Goal: Check status: Check status

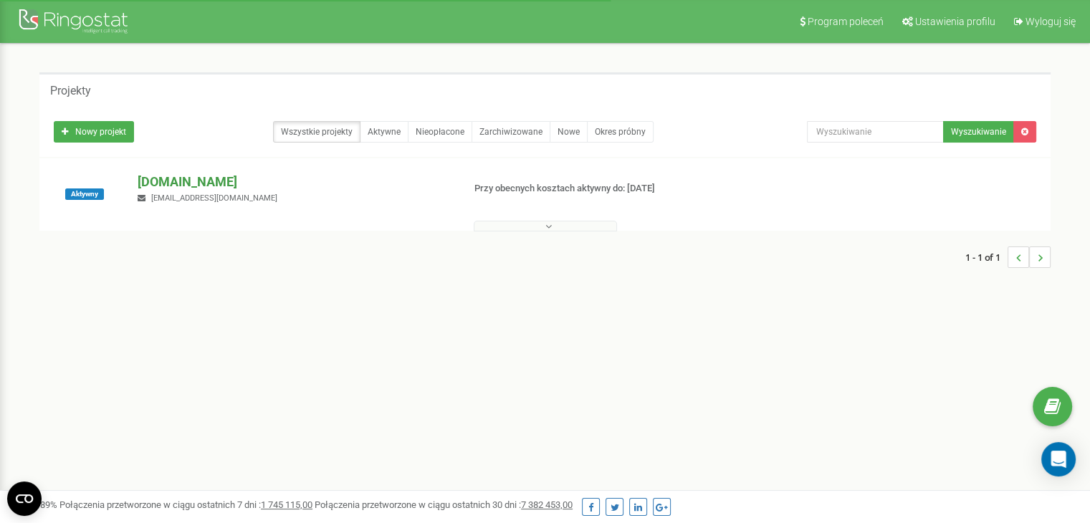
click at [201, 183] on p "[DOMAIN_NAME]" at bounding box center [294, 182] width 313 height 19
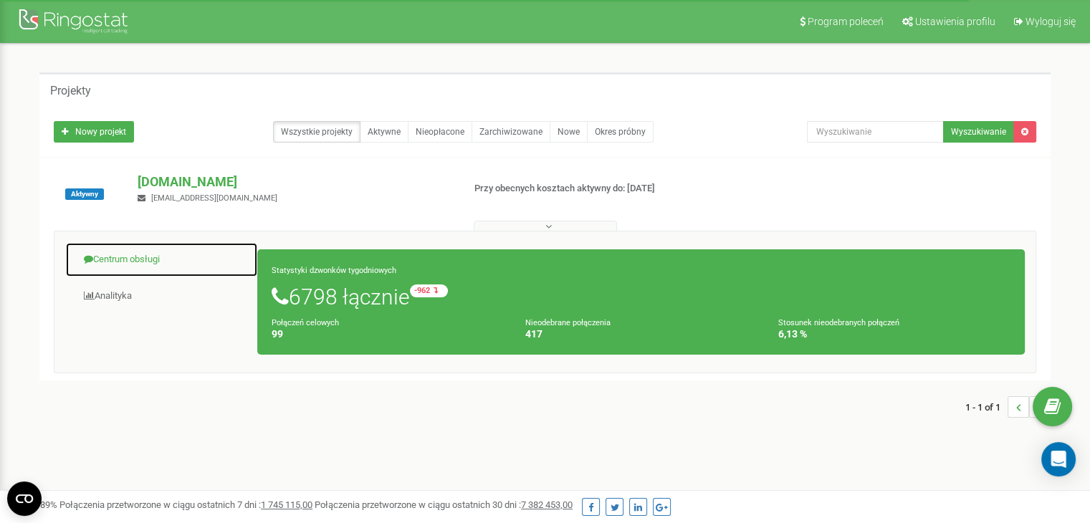
click at [126, 253] on link "Centrum obsługi" at bounding box center [161, 259] width 193 height 35
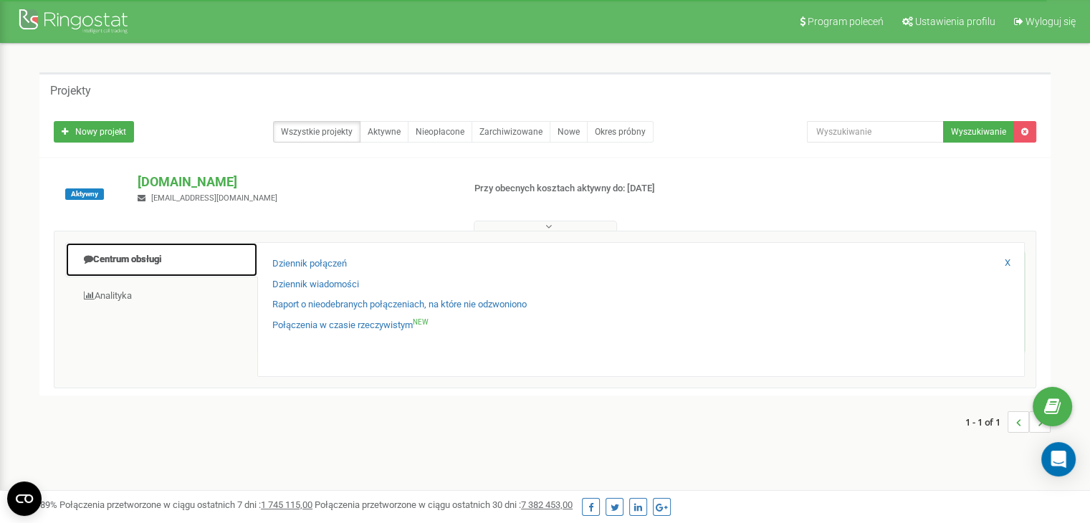
click at [160, 256] on link "Centrum obsługi" at bounding box center [161, 259] width 193 height 35
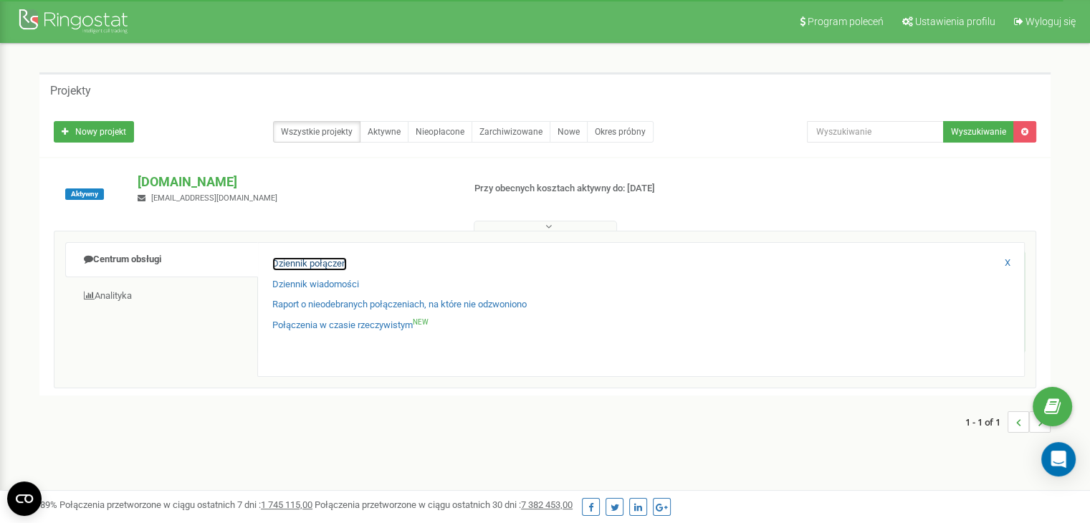
click at [321, 264] on link "Dziennik połączeń" at bounding box center [309, 264] width 75 height 14
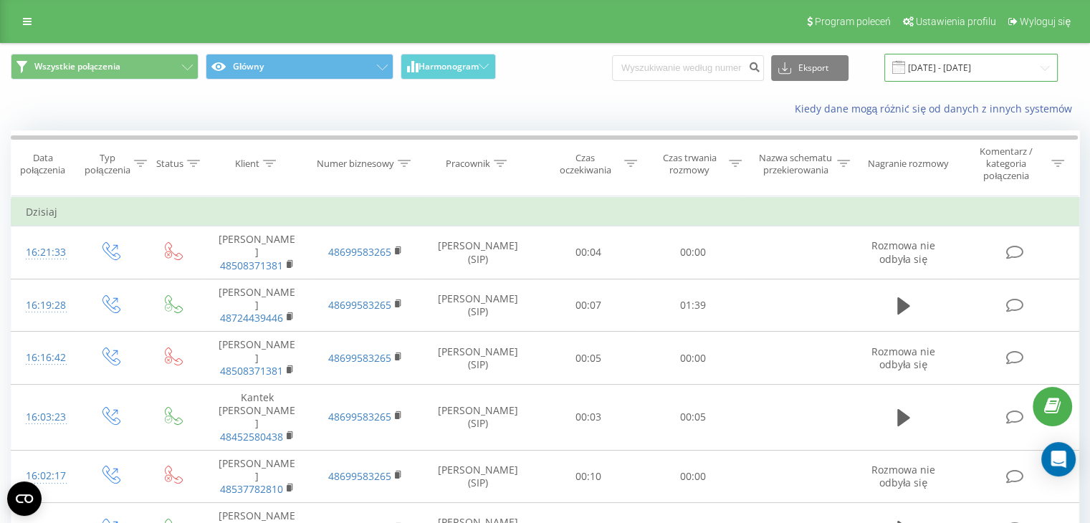
click at [943, 69] on input "[DATE] - [DATE]" at bounding box center [970, 68] width 173 height 28
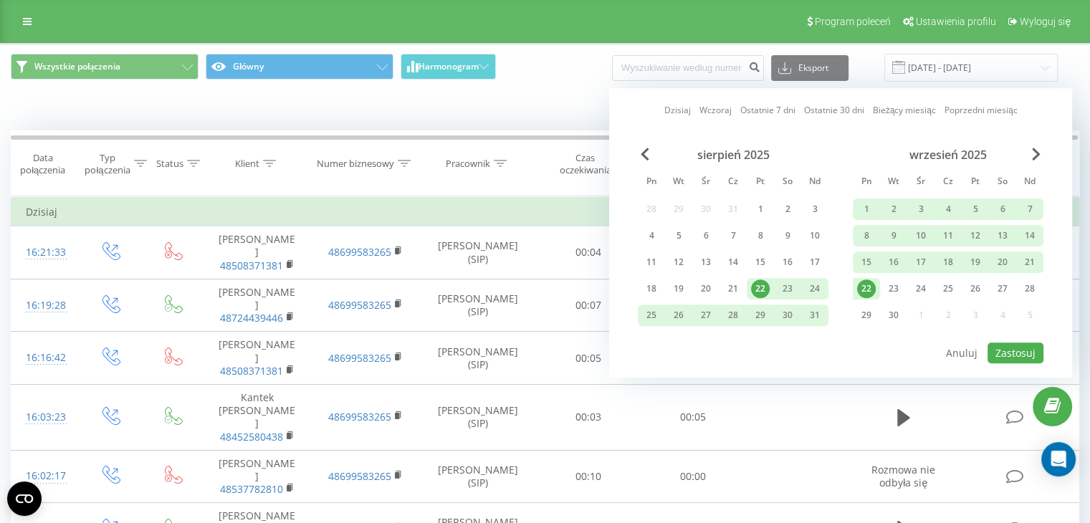
click at [865, 284] on div "22" at bounding box center [866, 288] width 19 height 19
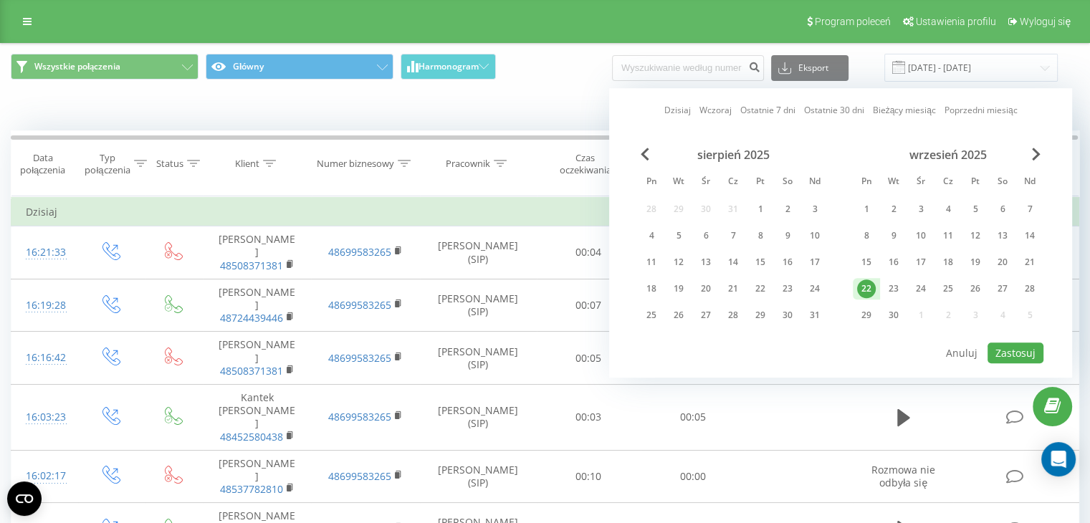
click at [865, 284] on div "22" at bounding box center [866, 288] width 19 height 19
click at [1012, 350] on button "Zastosuj" at bounding box center [1015, 352] width 56 height 21
type input "[DATE] - [DATE]"
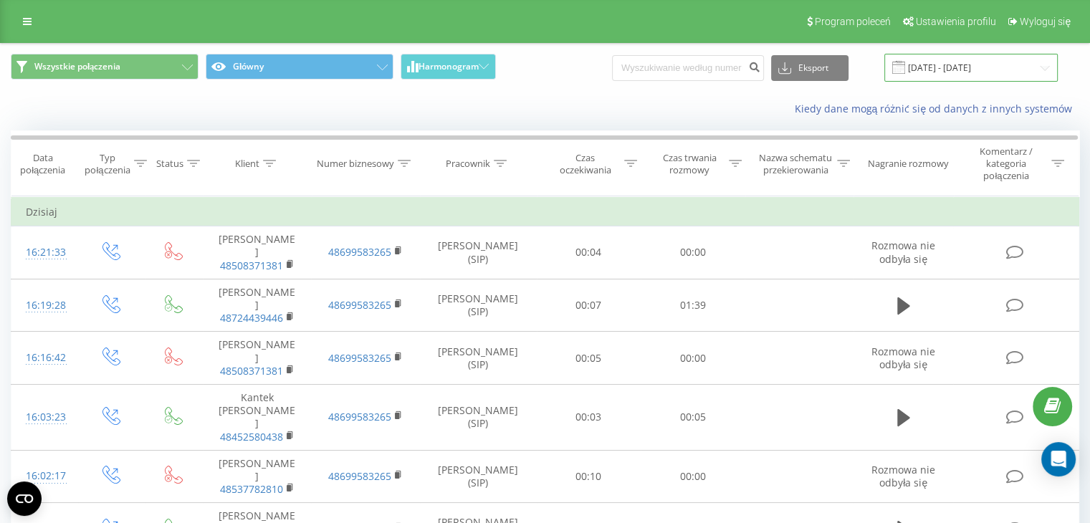
click at [983, 63] on input "[DATE] - [DATE]" at bounding box center [970, 68] width 173 height 28
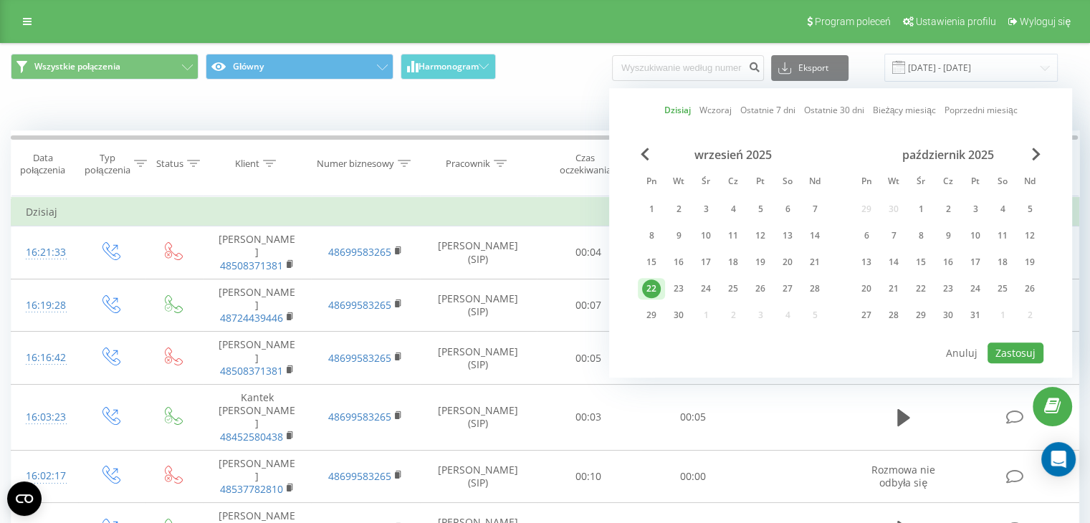
click at [642, 284] on div "22" at bounding box center [651, 288] width 19 height 19
click at [1014, 345] on button "Zastosuj" at bounding box center [1015, 352] width 56 height 21
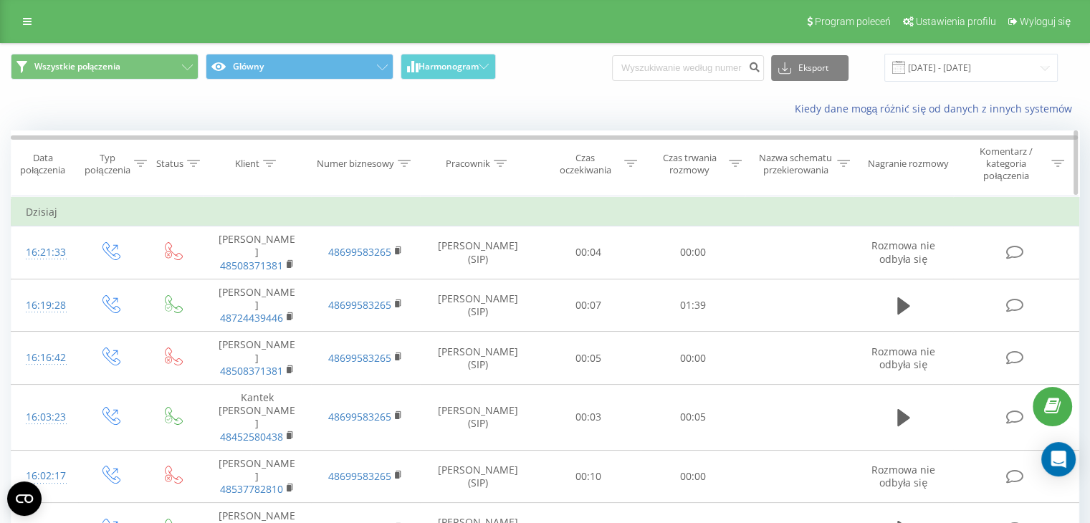
click at [736, 161] on icon at bounding box center [735, 163] width 13 height 7
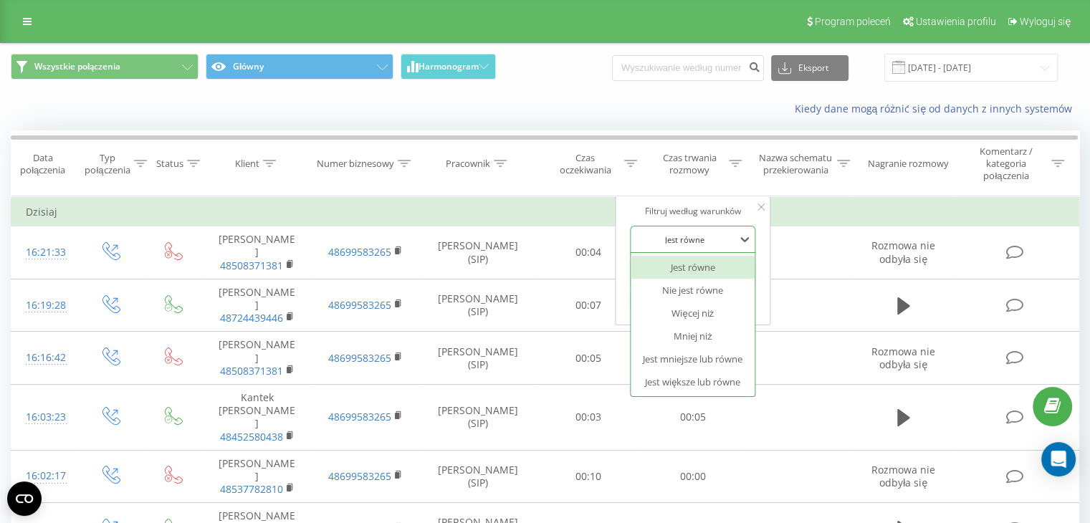
click at [720, 236] on div at bounding box center [685, 240] width 102 height 14
click at [734, 384] on div "Jest większe lub równe" at bounding box center [692, 381] width 125 height 23
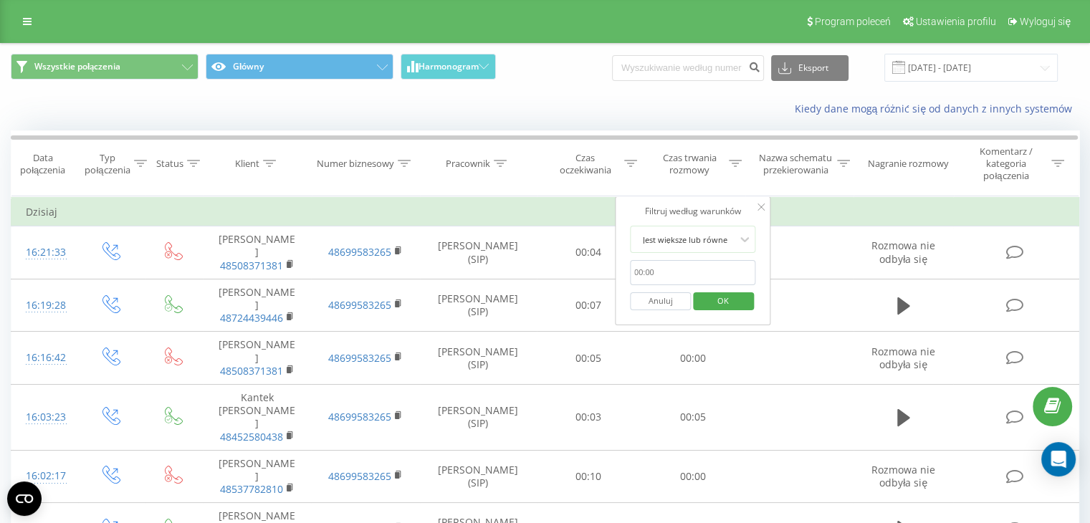
click at [682, 276] on input "text" at bounding box center [693, 272] width 126 height 25
type input "00:20"
click at [733, 293] on span "OK" at bounding box center [723, 300] width 40 height 22
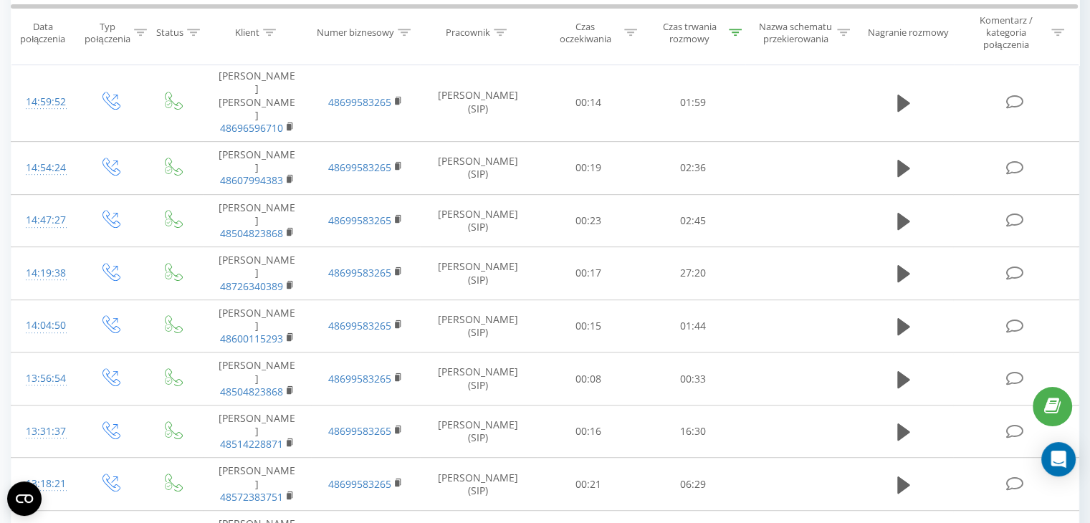
scroll to position [873, 0]
